Goal: Task Accomplishment & Management: Complete application form

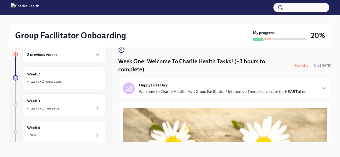
scroll to position [729, 0]
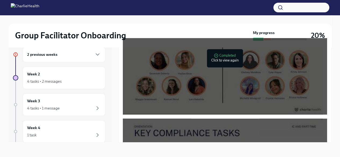
scroll to position [311, 0]
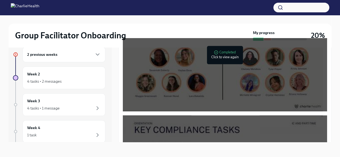
click at [195, 67] on div at bounding box center [223, 55] width 200 height 112
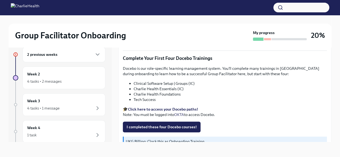
scroll to position [708, 0]
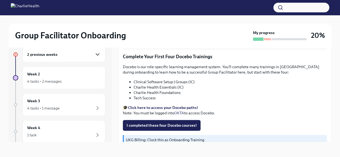
click at [94, 53] on icon "button" at bounding box center [97, 54] width 6 height 6
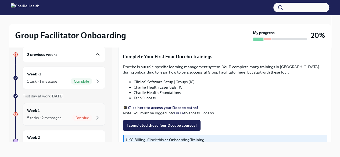
click at [43, 119] on div "5 tasks • 2 messages" at bounding box center [44, 117] width 34 height 5
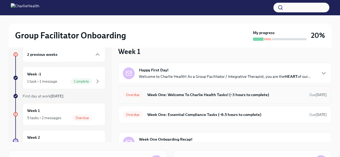
click at [180, 93] on h6 "Week One: Welcome To Charlie Health Tasks! (~3 hours to complete)" at bounding box center [226, 95] width 158 height 6
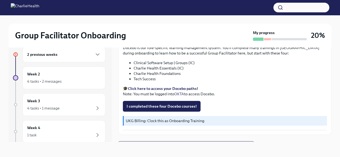
scroll to position [729, 0]
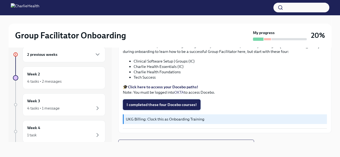
click at [164, 102] on span "I completed these four Docebo courses!" at bounding box center [161, 104] width 70 height 5
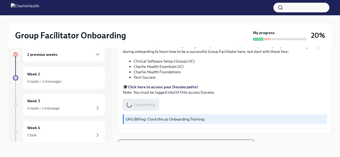
scroll to position [0, 0]
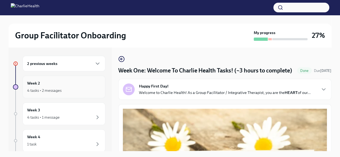
click at [72, 91] on div "4 tasks • 2 messages" at bounding box center [64, 90] width 74 height 6
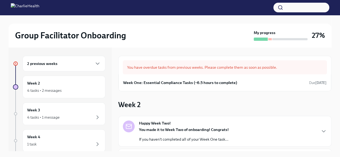
click at [223, 66] on div "You have overdue tasks from previous weeks. Please complete them as soon as pos…" at bounding box center [225, 67] width 204 height 14
click at [169, 82] on h6 "Week One: Essential Compliance Tasks (~6.5 hours to complete)" at bounding box center [180, 83] width 114 height 6
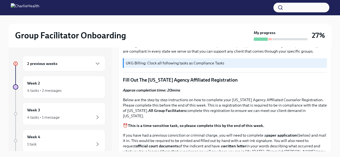
scroll to position [183, 0]
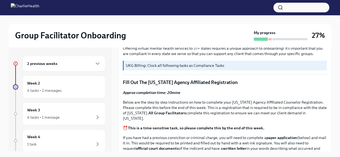
click at [189, 86] on p "Fill Out The [US_STATE] Agency Affiliated Registration" at bounding box center [225, 82] width 204 height 6
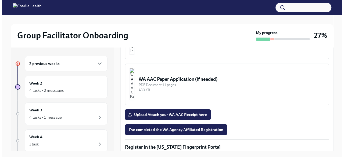
scroll to position [464, 0]
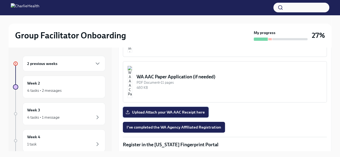
click at [169, 115] on span "Upload Attach your WA AAC Receipt here" at bounding box center [165, 112] width 78 height 5
click at [0, 0] on input "Upload Attach your WA AAC Receipt here" at bounding box center [0, 0] width 0 height 0
click at [168, 85] on div "PDF Document • 11 pages" at bounding box center [228, 82] width 185 height 5
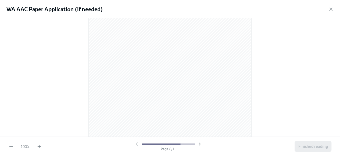
scroll to position [1536, 0]
click at [333, 8] on icon "button" at bounding box center [334, 8] width 5 height 5
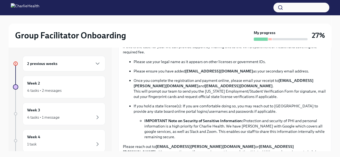
scroll to position [298, 0]
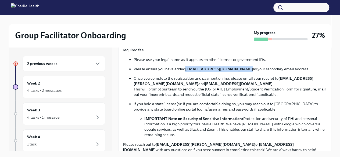
drag, startPoint x: 185, startPoint y: 75, endPoint x: 241, endPoint y: 75, distance: 55.3
click at [241, 72] on p "Please ensure you have added [EMAIL_ADDRESS][DOMAIN_NAME] as your secondary ema…" at bounding box center [229, 68] width 193 height 5
copy strong "[EMAIL_ADDRESS][DOMAIN_NAME]"
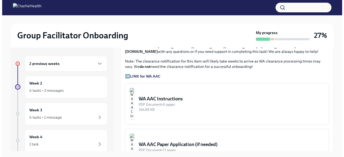
scroll to position [399, 0]
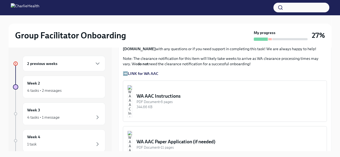
click at [143, 76] on strong "LINK for WA AAC" at bounding box center [143, 73] width 30 height 5
click at [136, 76] on strong "LINK for WA AAC" at bounding box center [143, 73] width 30 height 5
click at [148, 76] on strong "LINK for WA AAC" at bounding box center [143, 73] width 30 height 5
click at [132, 99] on img "button" at bounding box center [129, 101] width 5 height 32
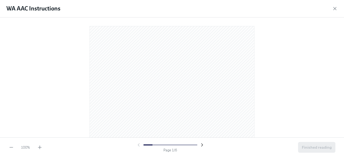
click at [201, 145] on icon "button" at bounding box center [201, 144] width 5 height 5
click at [202, 145] on icon "button" at bounding box center [201, 144] width 5 height 5
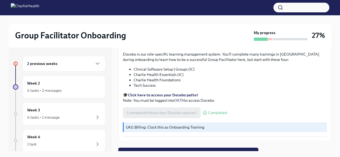
scroll to position [729, 0]
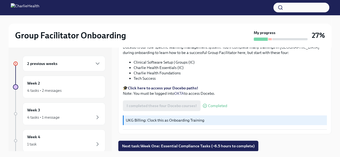
click at [52, 65] on h6 "2 previous weeks" at bounding box center [42, 64] width 30 height 6
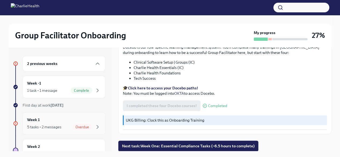
click at [81, 127] on span "Overdue" at bounding box center [82, 127] width 20 height 4
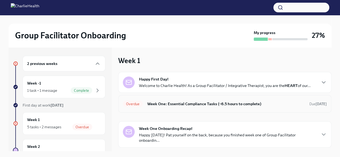
click at [161, 105] on h6 "Week One: Essential Compliance Tasks (~6.5 hours to complete)" at bounding box center [226, 104] width 158 height 6
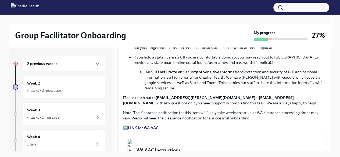
scroll to position [349, 0]
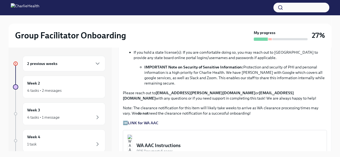
click at [139, 125] on strong "LINK for WA AAC" at bounding box center [143, 123] width 30 height 5
